Goal: Information Seeking & Learning: Learn about a topic

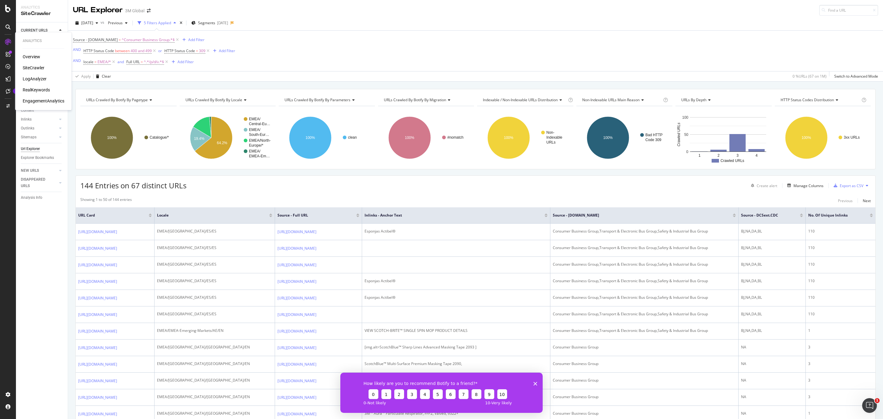
click at [39, 88] on div "RealKeywords" at bounding box center [36, 90] width 27 height 6
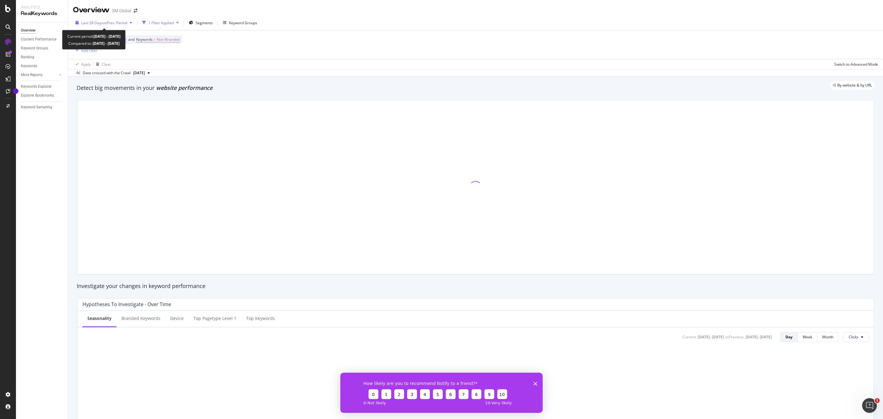
click at [101, 24] on span "Last 28 Days" at bounding box center [92, 22] width 22 height 5
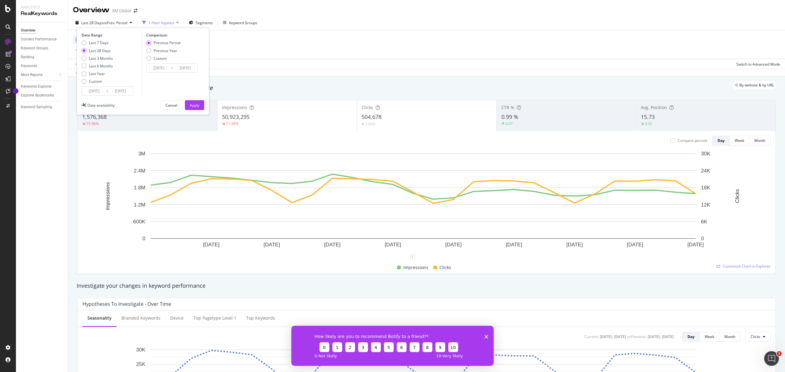
click at [271, 54] on div "Device = All and Country = All and Keywords = Non-Branded Add Filter" at bounding box center [426, 44] width 707 height 29
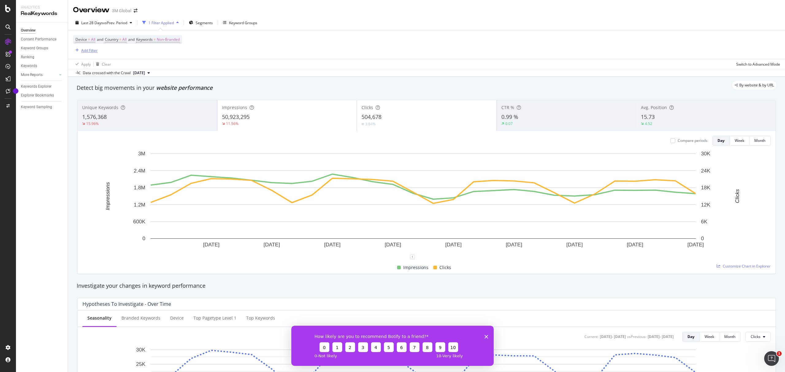
click at [85, 52] on div "Add Filter" at bounding box center [89, 50] width 16 height 5
